Goal: Task Accomplishment & Management: Complete application form

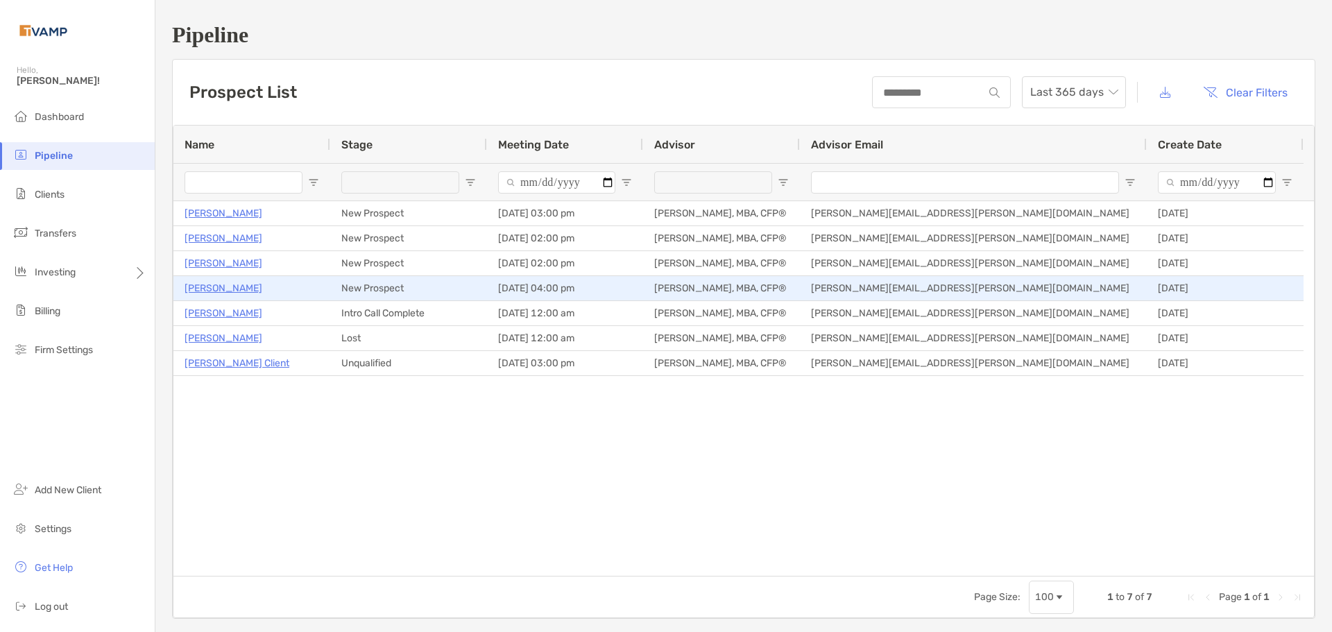
click at [216, 282] on p "[PERSON_NAME]" at bounding box center [223, 288] width 78 height 17
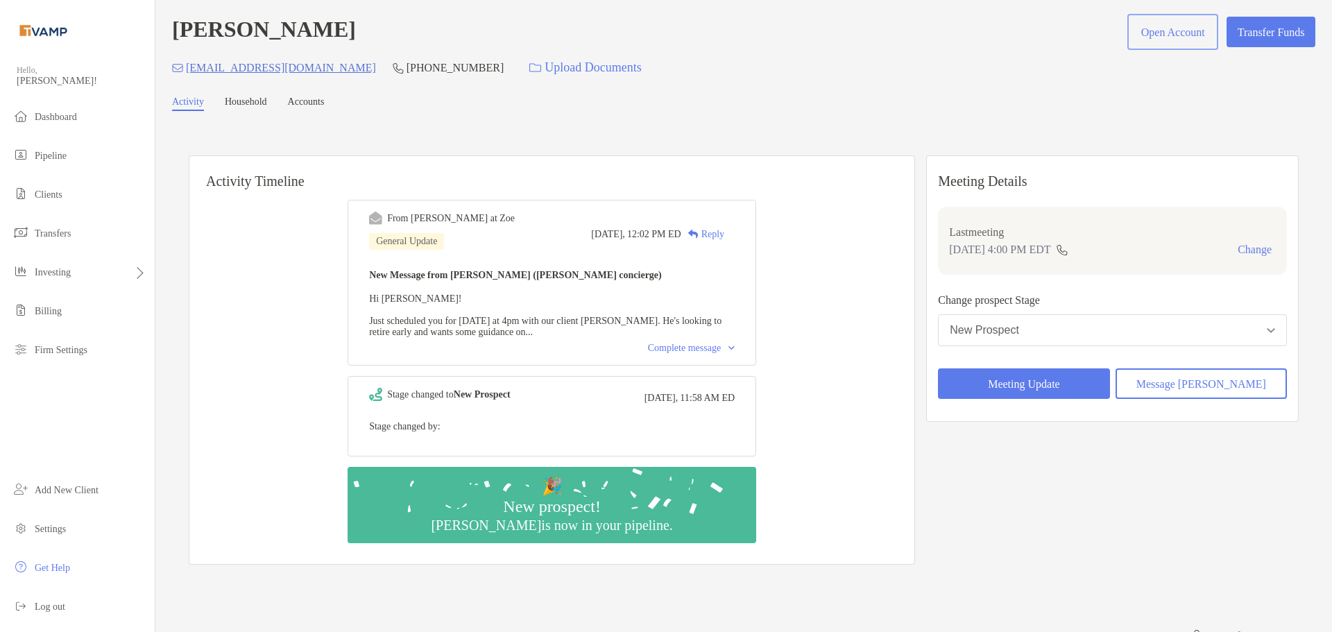
click at [1164, 35] on button "Open Account" at bounding box center [1172, 32] width 85 height 31
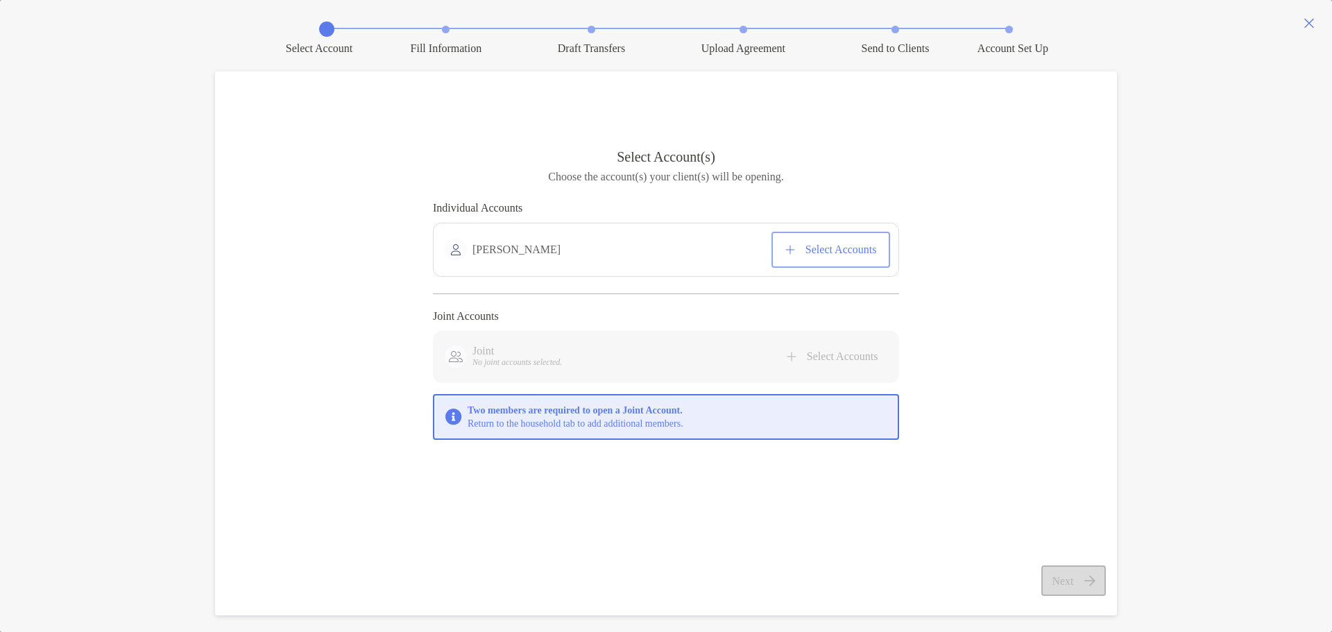
click at [835, 250] on button "Select Accounts" at bounding box center [830, 249] width 113 height 31
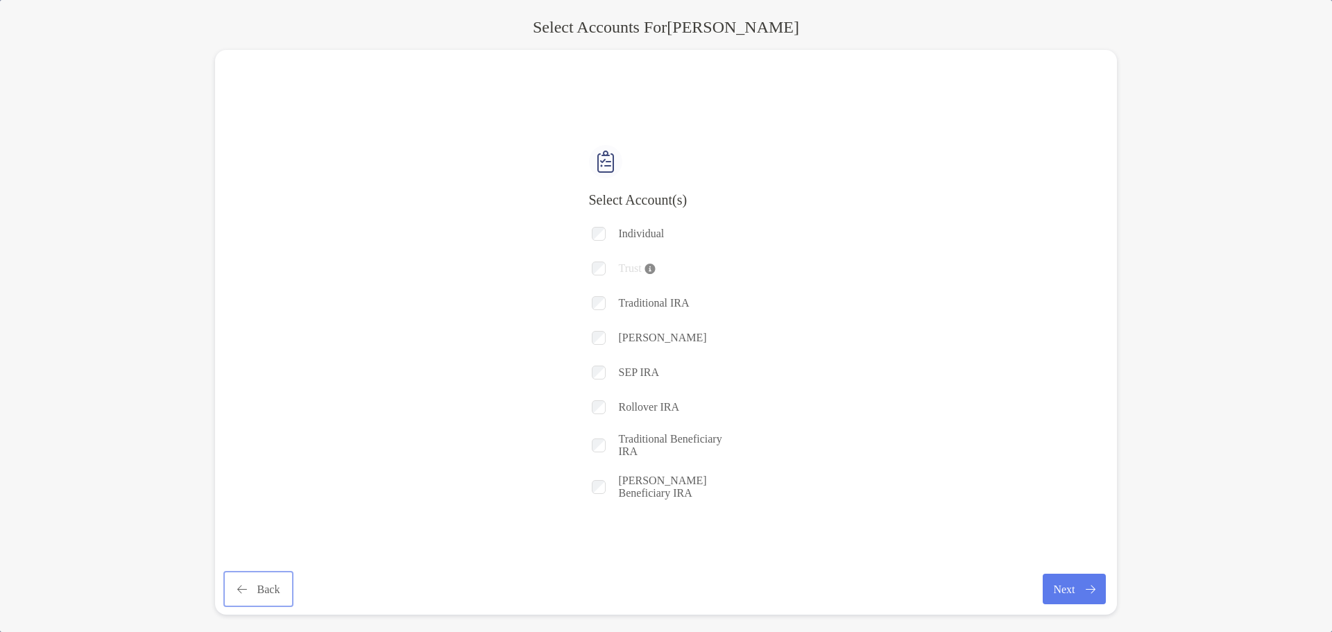
click at [252, 578] on button "Back" at bounding box center [258, 589] width 65 height 31
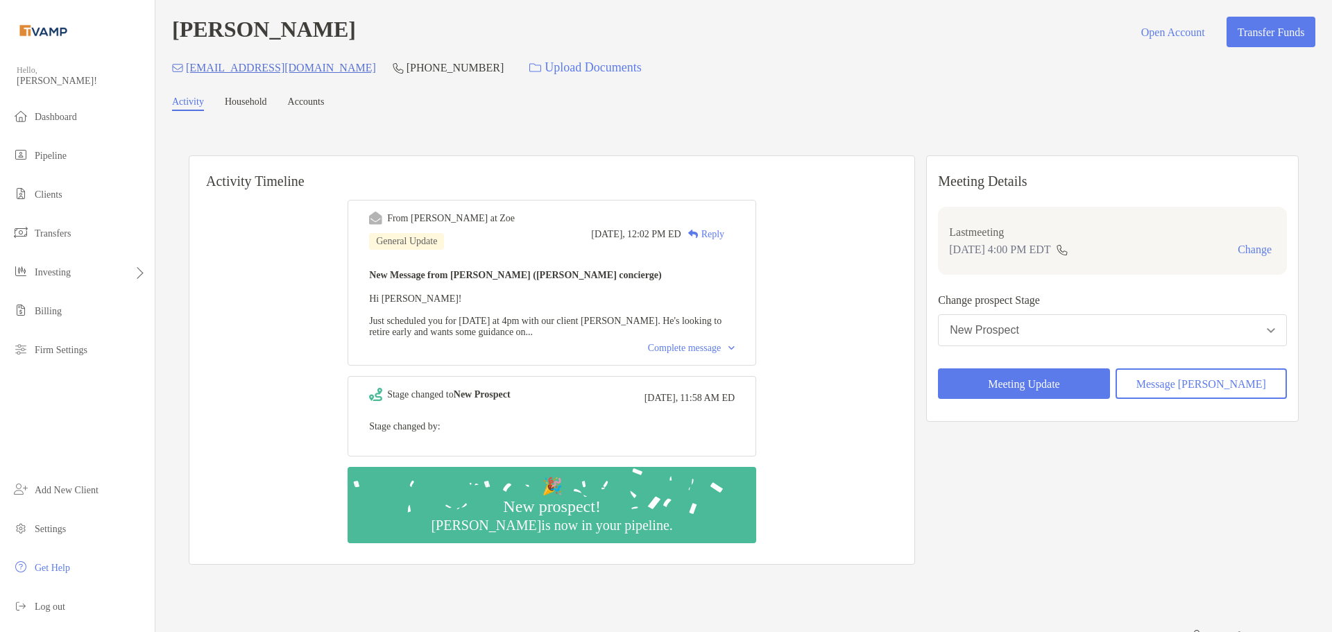
click at [261, 103] on link "Household" at bounding box center [246, 103] width 42 height 15
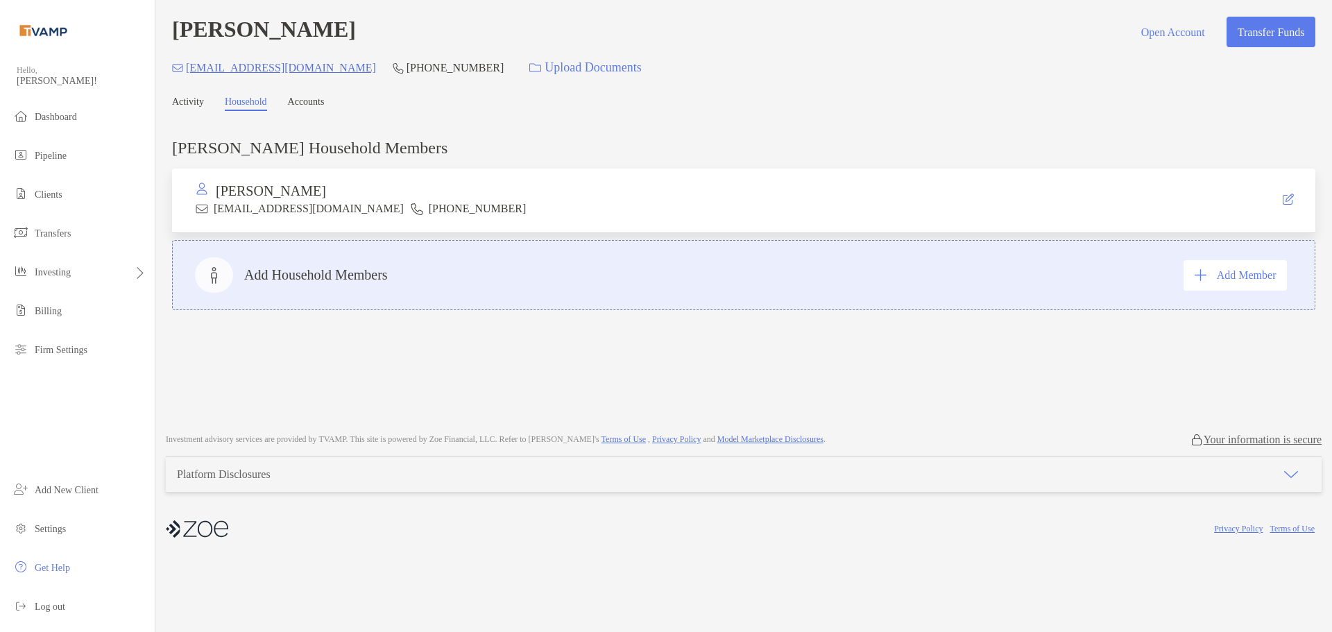
click at [325, 103] on link "Accounts" at bounding box center [306, 103] width 37 height 15
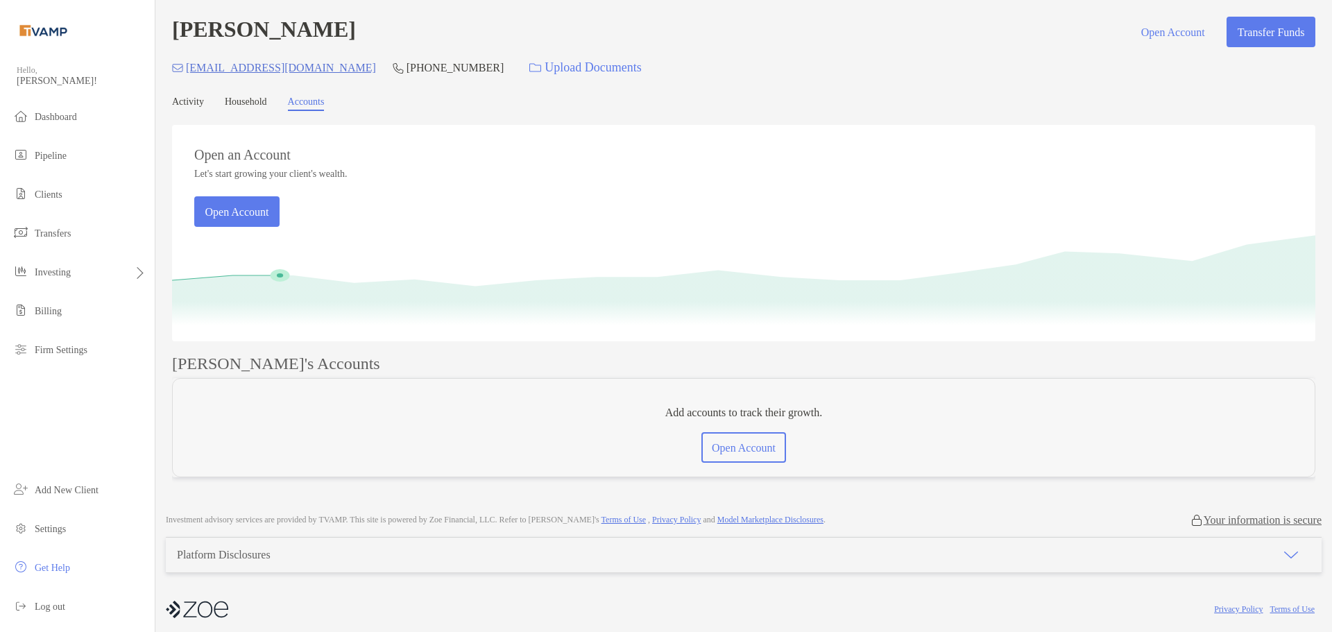
click at [264, 103] on link "Household" at bounding box center [246, 103] width 42 height 15
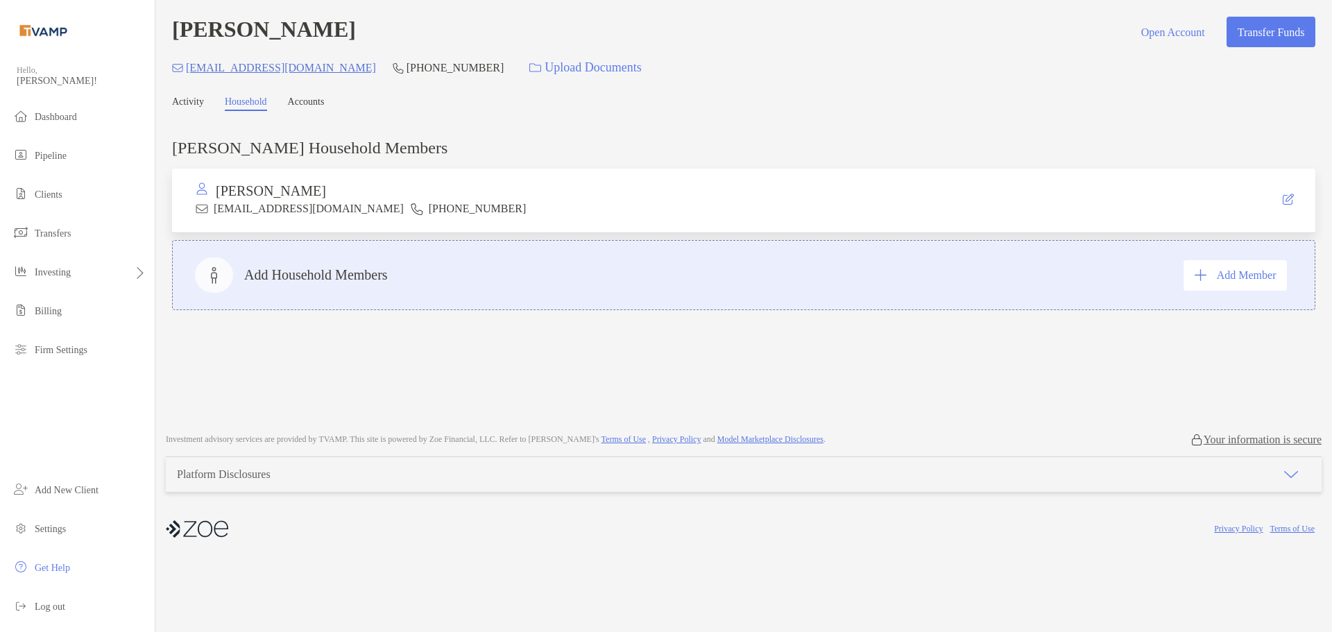
click at [195, 97] on div "Andy Lindberg Open Account Transfer Funds lindberggroupllc@gmail.com (423) 618-…" at bounding box center [743, 209] width 1176 height 419
click at [194, 104] on link "Activity" at bounding box center [188, 103] width 32 height 15
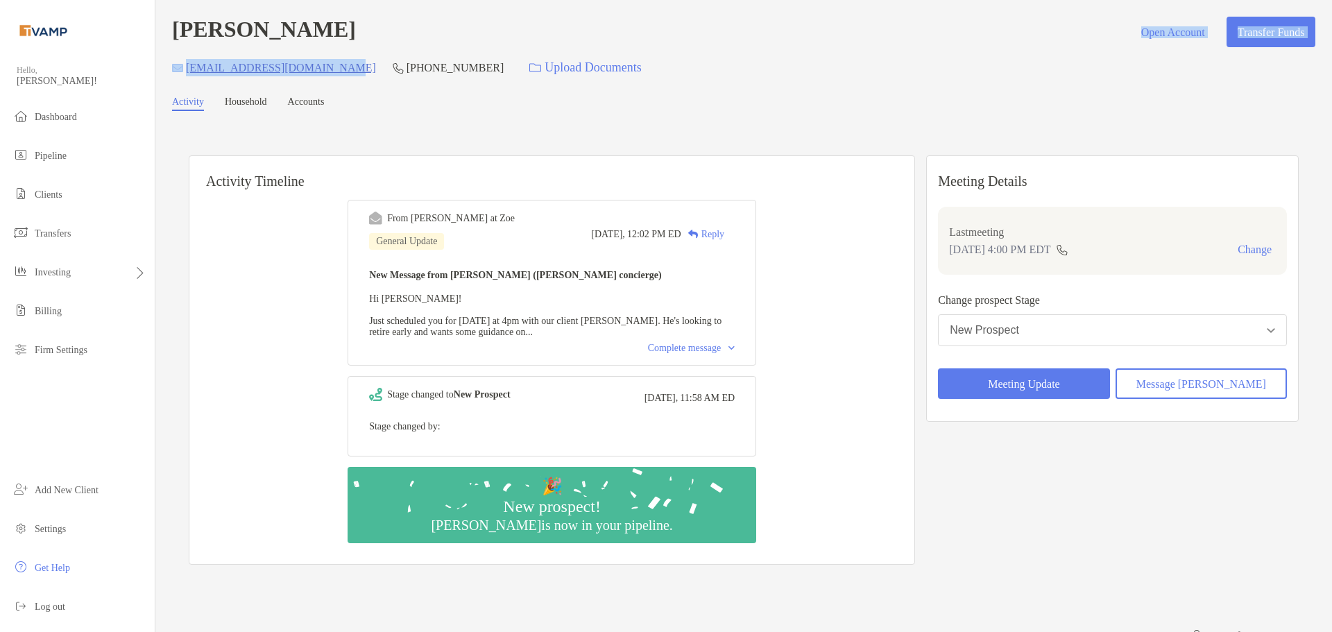
drag, startPoint x: 330, startPoint y: 70, endPoint x: 423, endPoint y: -17, distance: 127.1
click at [423, 0] on html "Hello, Andrew! Dashboard Pipeline Clients Transfers Investing Billing Firm Sett…" at bounding box center [666, 316] width 1332 height 632
click at [347, 83] on div "lindberggroupllc@gmail.com (423) 618-6871 Upload Documents" at bounding box center [743, 68] width 1143 height 30
drag, startPoint x: 340, startPoint y: 65, endPoint x: 225, endPoint y: 70, distance: 114.5
click at [225, 70] on div "lindberggroupllc@gmail.com (423) 618-6871 Upload Documents" at bounding box center [743, 68] width 1143 height 30
